Goal: Task Accomplishment & Management: Use online tool/utility

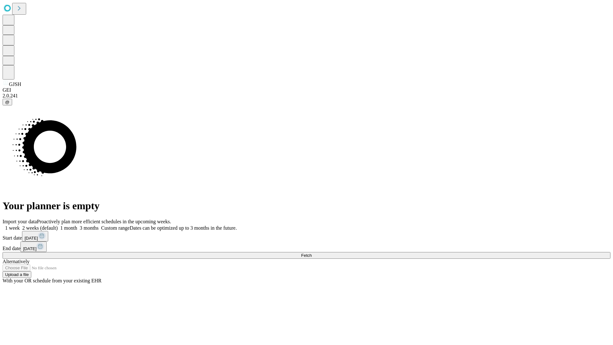
click at [311, 253] on span "Fetch" at bounding box center [306, 255] width 11 height 5
